Goal: Task Accomplishment & Management: Manage account settings

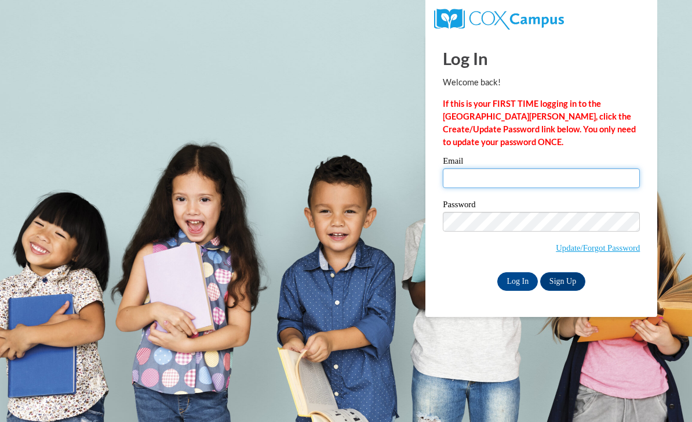
click at [501, 177] on input "Email" at bounding box center [541, 178] width 197 height 20
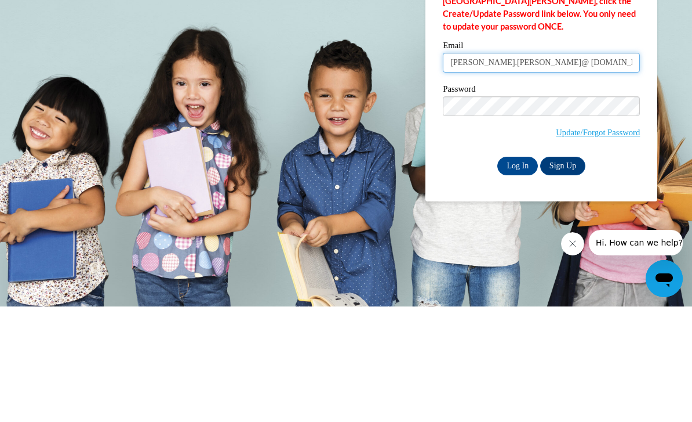
click at [510, 168] on input "[PERSON_NAME].[PERSON_NAME]@ [DOMAIN_NAME]" at bounding box center [541, 178] width 197 height 20
type input "[PERSON_NAME].[PERSON_NAME]@ [DOMAIN_NAME]"
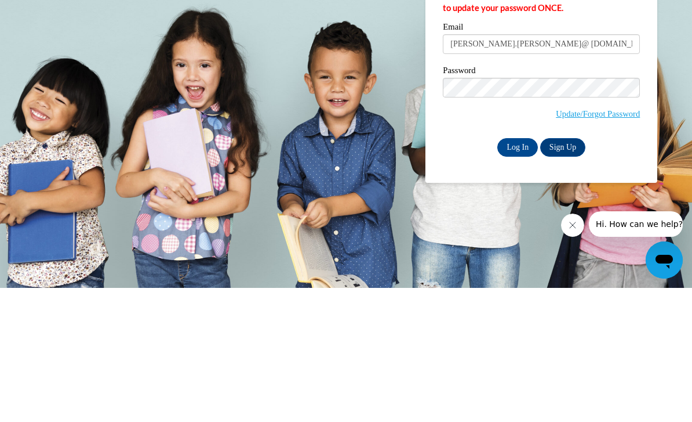
click at [522, 272] on input "Log In" at bounding box center [518, 281] width 41 height 19
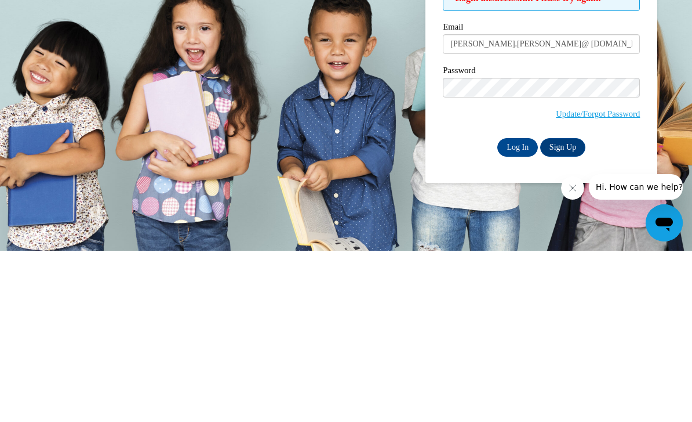
click at [519, 309] on input "Log In" at bounding box center [518, 318] width 41 height 19
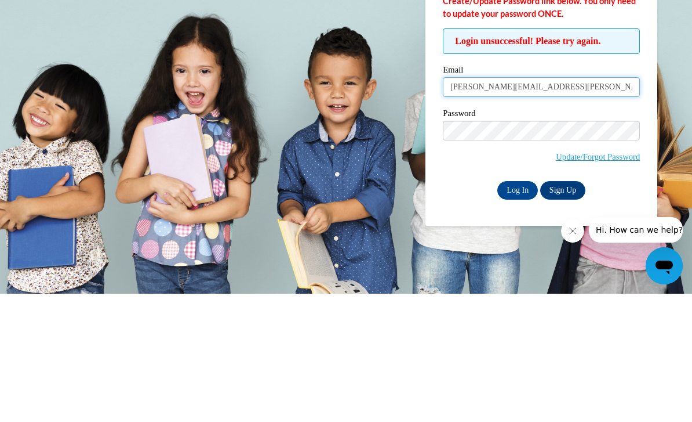
type input "[PERSON_NAME].[PERSON_NAME]@ [DOMAIN_NAME]"
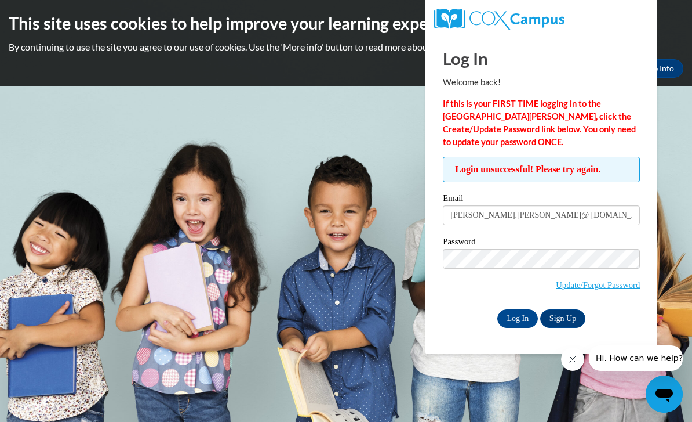
click at [527, 320] on input "Log In" at bounding box center [518, 318] width 41 height 19
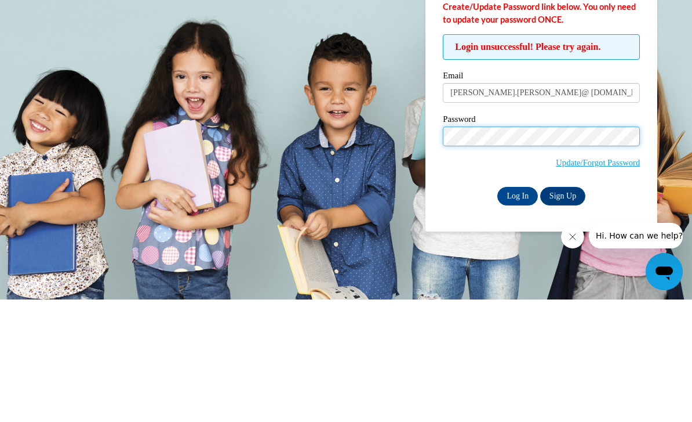
click at [518, 309] on input "Log In" at bounding box center [518, 318] width 41 height 19
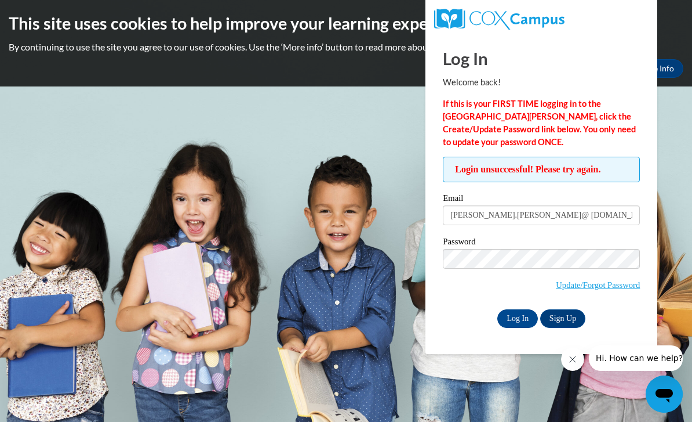
click at [515, 216] on input "kristin.alvarado@ gmail.com" at bounding box center [541, 215] width 197 height 20
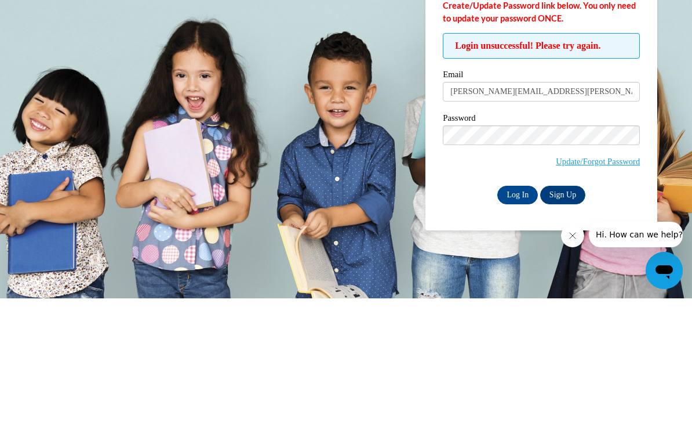
type input "kristin.alvarado@gmail.com"
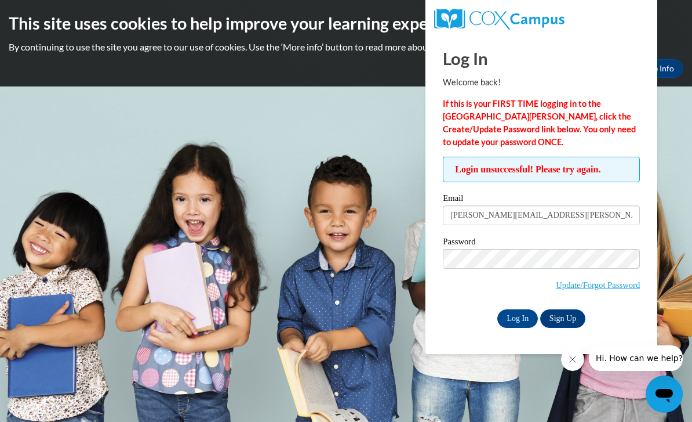
click at [518, 318] on input "Log In" at bounding box center [518, 318] width 41 height 19
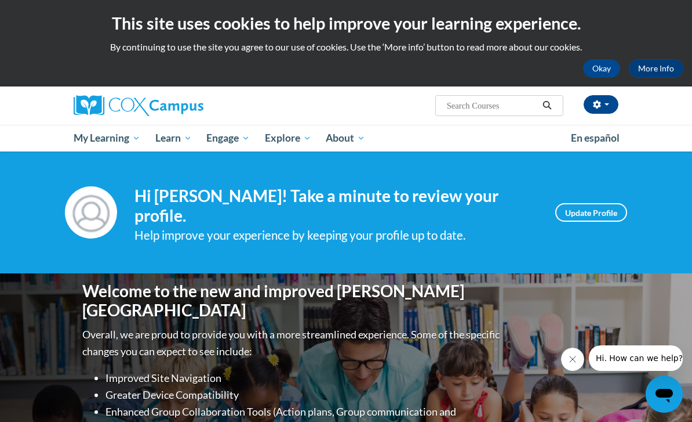
click at [609, 210] on link "Update Profile" at bounding box center [592, 212] width 72 height 19
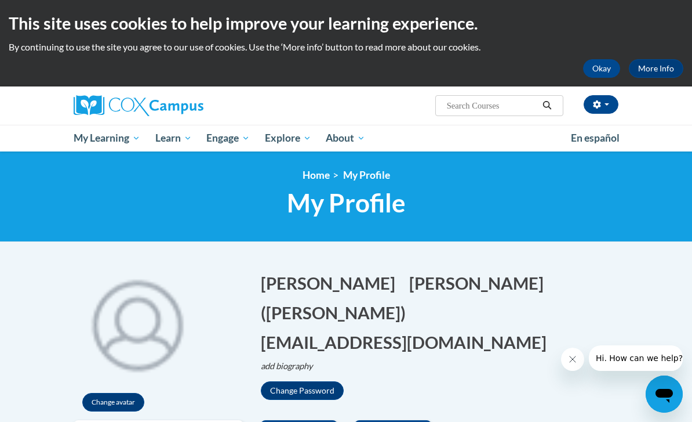
click at [0, 0] on span "My Course Progress" at bounding box center [0, 0] width 0 height 0
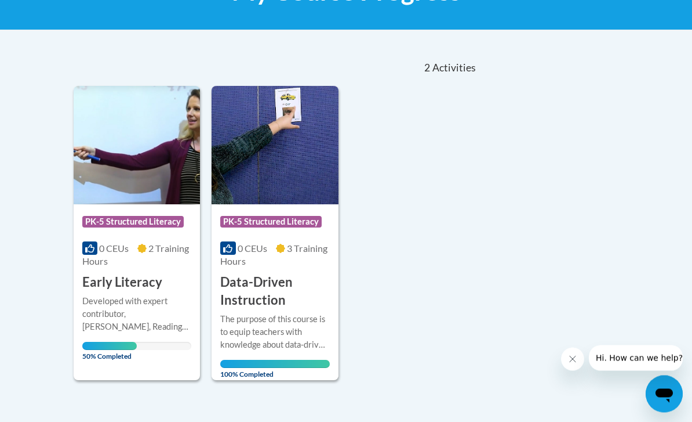
scroll to position [280, 0]
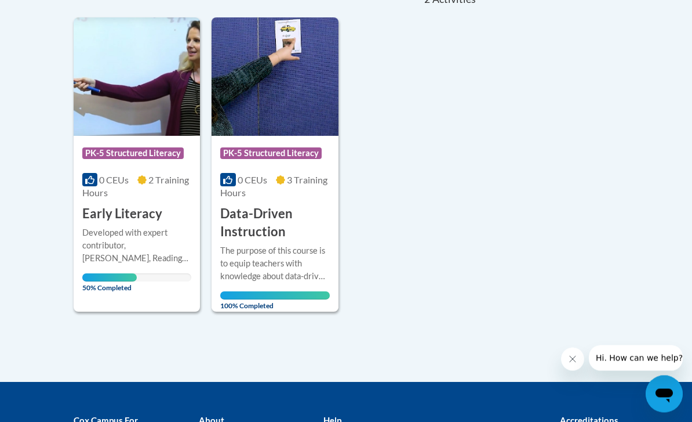
click at [146, 108] on img at bounding box center [137, 77] width 126 height 118
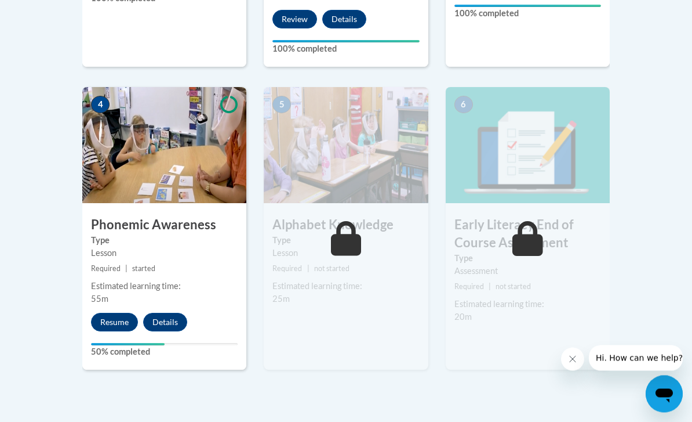
scroll to position [640, 0]
click at [114, 313] on button "Resume" at bounding box center [114, 322] width 47 height 19
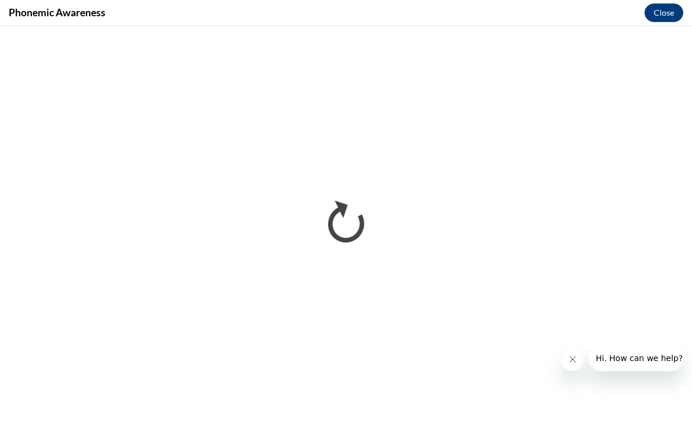
scroll to position [659, 0]
